Goal: Task Accomplishment & Management: Use online tool/utility

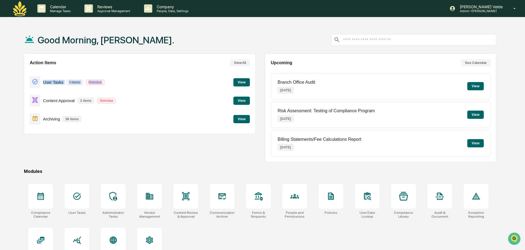
drag, startPoint x: 113, startPoint y: 82, endPoint x: 1, endPoint y: 81, distance: 111.3
click at [1, 81] on div "Good Morning, [PERSON_NAME]. Action Items View All User Tasks 7 items Overdue V…" at bounding box center [262, 151] width 525 height 250
click at [48, 73] on div "Action Items View All User Tasks 7 items Overdue View Content Approval 2 items …" at bounding box center [139, 94] width 231 height 81
click at [50, 120] on p "Archiving" at bounding box center [51, 119] width 17 height 5
click at [248, 119] on button "View" at bounding box center [241, 119] width 16 height 8
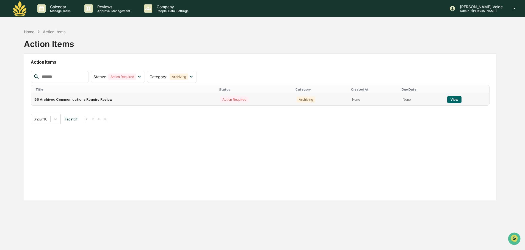
click at [455, 101] on button "View" at bounding box center [454, 99] width 14 height 7
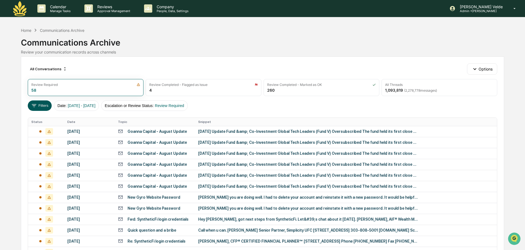
click at [38, 107] on button "Filters" at bounding box center [40, 106] width 24 height 10
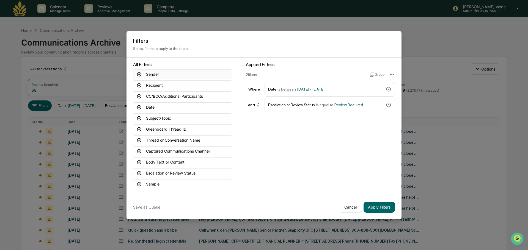
click at [156, 72] on button "Sender" at bounding box center [182, 75] width 99 height 10
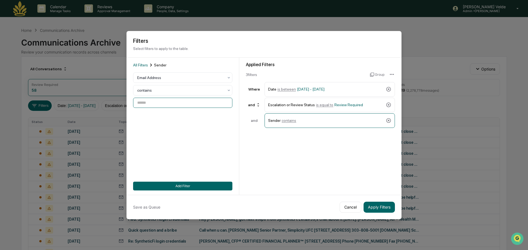
click at [177, 105] on input at bounding box center [182, 103] width 99 height 10
click at [386, 120] on icon at bounding box center [388, 120] width 5 height 5
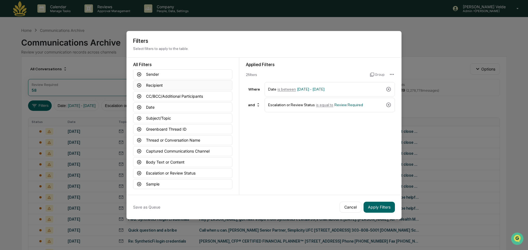
click at [148, 84] on button "Recipient" at bounding box center [182, 86] width 99 height 10
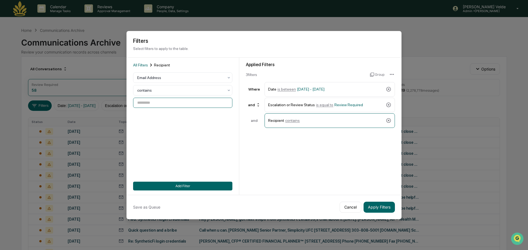
click at [145, 104] on input at bounding box center [182, 103] width 99 height 10
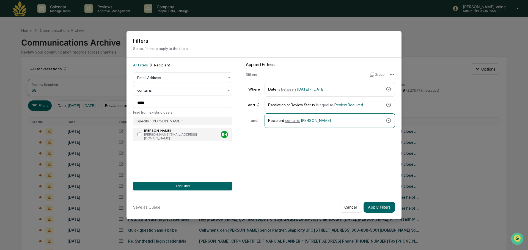
click at [143, 133] on label "[PERSON_NAME] [PERSON_NAME][EMAIL_ADDRESS][DOMAIN_NAME] BH" at bounding box center [182, 135] width 99 height 14
type input "**********"
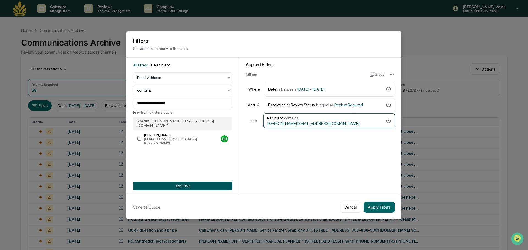
click at [171, 182] on button "Add Filter" at bounding box center [182, 186] width 99 height 9
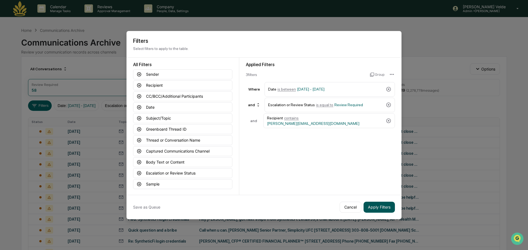
drag, startPoint x: 400, startPoint y: 205, endPoint x: 394, endPoint y: 206, distance: 6.1
click at [395, 206] on div "Save as Queue Cancel Apply Filters" at bounding box center [263, 207] width 275 height 24
click at [388, 207] on button "Apply Filters" at bounding box center [378, 207] width 31 height 11
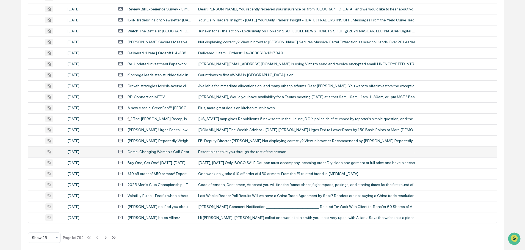
scroll to position [182, 0]
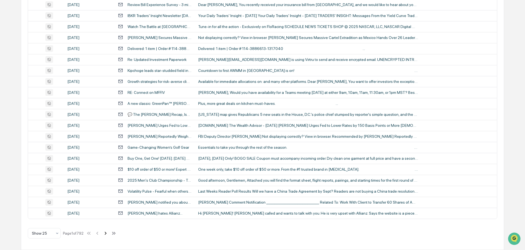
click at [107, 234] on icon at bounding box center [106, 234] width 6 height 6
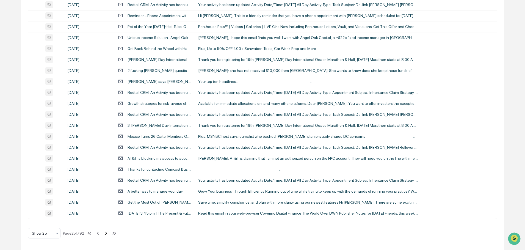
click at [109, 233] on icon at bounding box center [106, 234] width 6 height 6
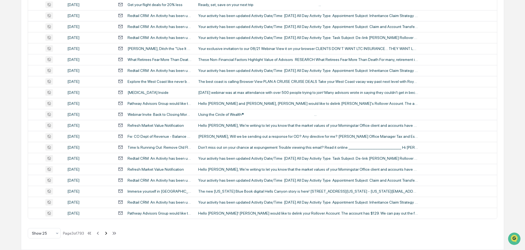
click at [109, 234] on icon at bounding box center [106, 234] width 6 height 6
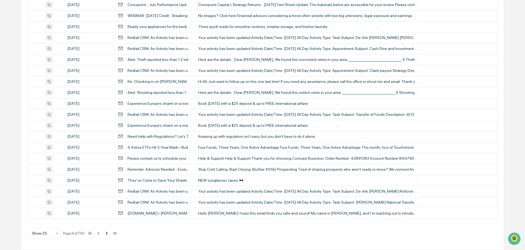
click at [108, 232] on icon at bounding box center [107, 234] width 6 height 6
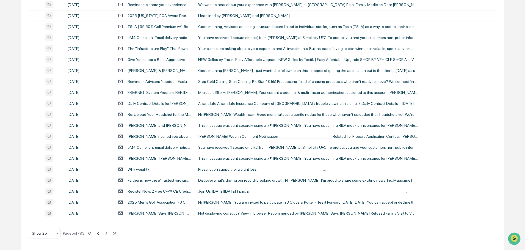
click at [99, 234] on icon at bounding box center [98, 233] width 2 height 3
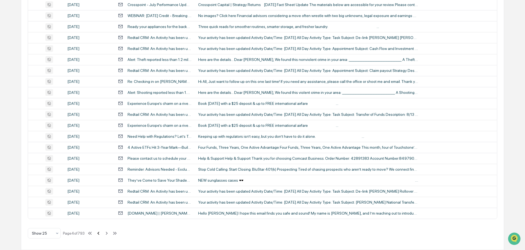
click at [99, 234] on icon at bounding box center [98, 233] width 2 height 3
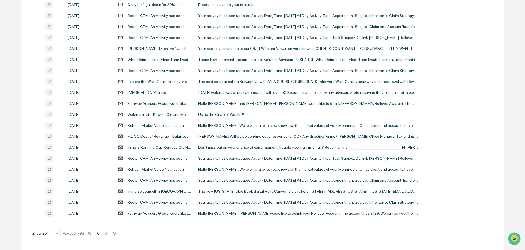
click at [99, 234] on icon at bounding box center [98, 233] width 2 height 3
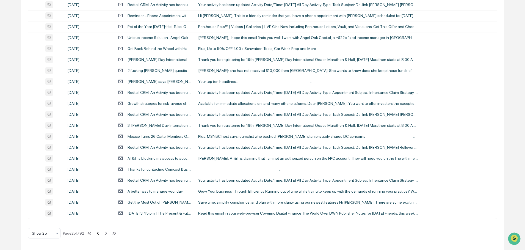
click at [100, 234] on icon at bounding box center [98, 234] width 6 height 6
